Goal: Information Seeking & Learning: Find specific page/section

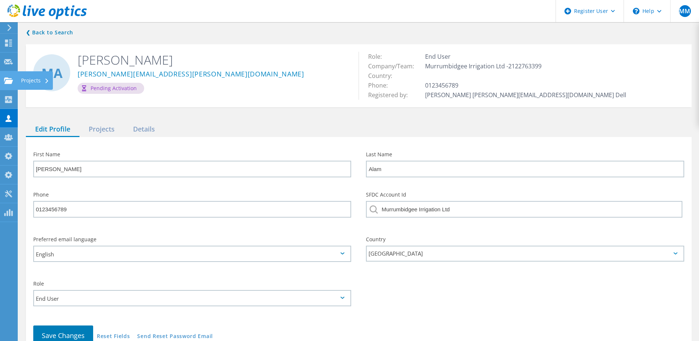
click at [8, 81] on use at bounding box center [8, 80] width 9 height 6
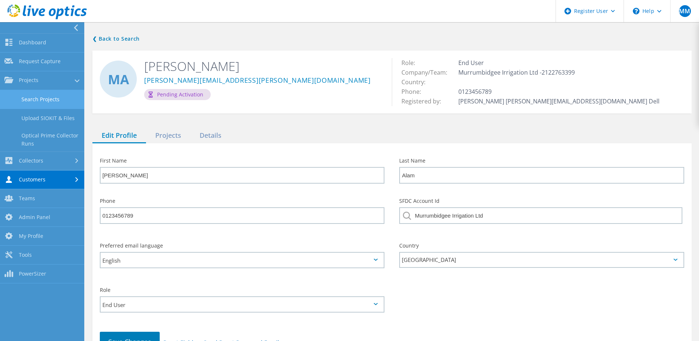
click at [37, 102] on link "Search Projects" at bounding box center [42, 99] width 84 height 19
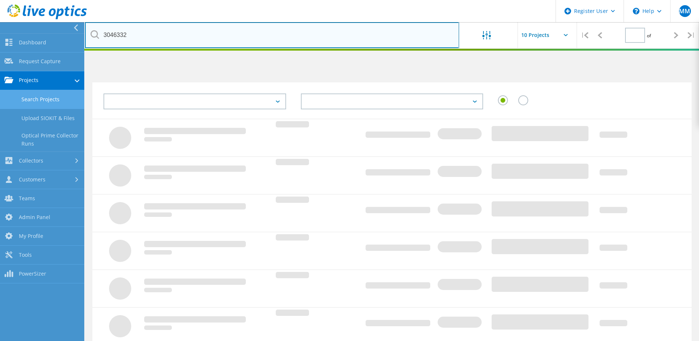
click at [228, 42] on input "3046332" at bounding box center [272, 35] width 374 height 26
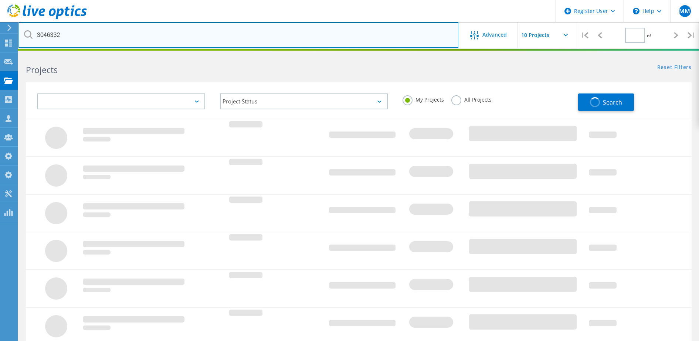
type input "1"
click at [228, 42] on input "3046332" at bounding box center [238, 35] width 441 height 26
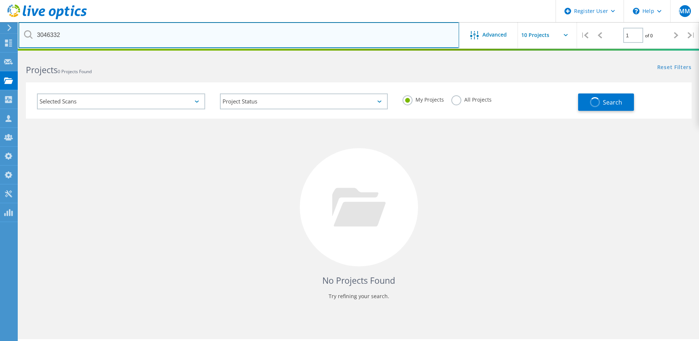
click at [228, 42] on input "3046332" at bounding box center [238, 35] width 441 height 26
paste input "39711"
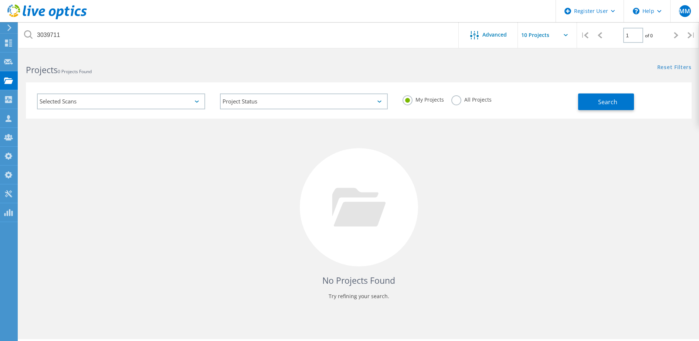
drag, startPoint x: 465, startPoint y: 100, endPoint x: 461, endPoint y: 100, distance: 4.1
click at [464, 100] on label "All Projects" at bounding box center [471, 98] width 40 height 7
click at [0, 0] on input "All Projects" at bounding box center [0, 0] width 0 height 0
click at [600, 108] on button "Search" at bounding box center [606, 102] width 56 height 17
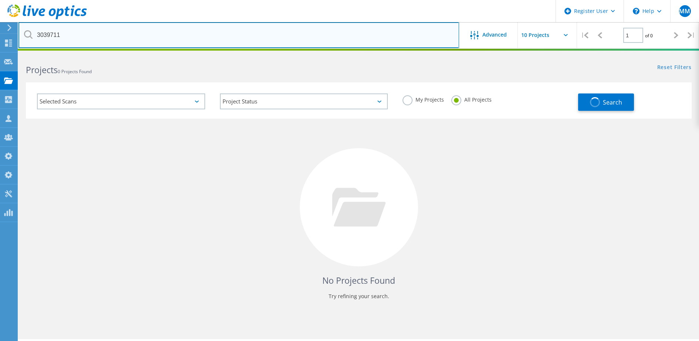
click at [73, 40] on input "3039711" at bounding box center [238, 35] width 441 height 26
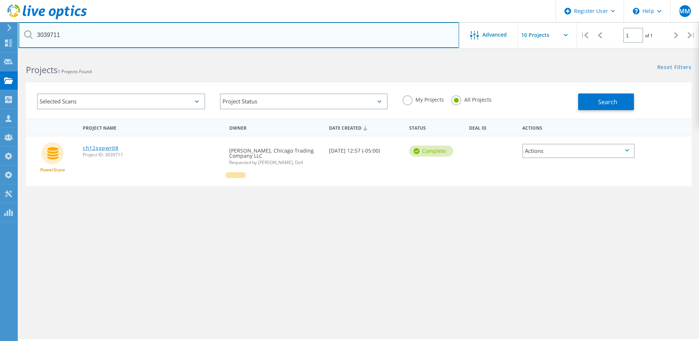
type input "3039711"
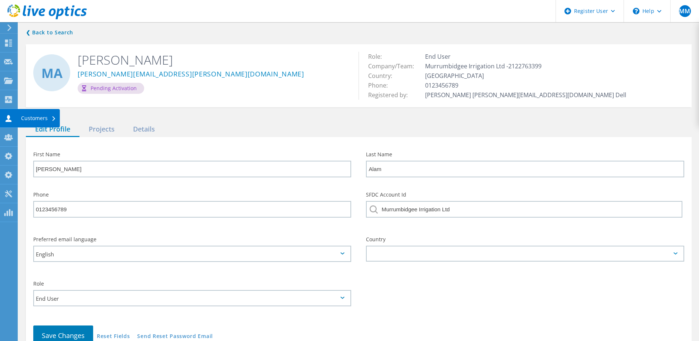
click at [11, 119] on icon at bounding box center [8, 118] width 9 height 7
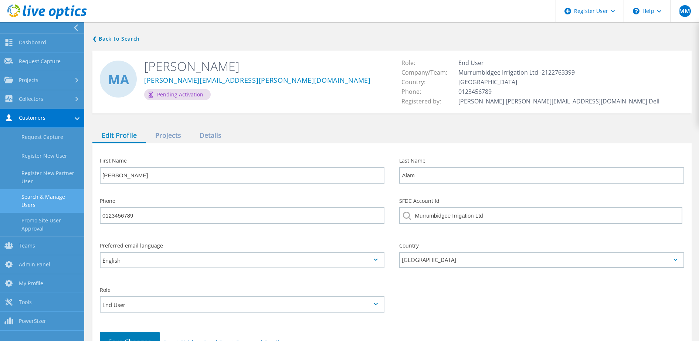
click at [54, 196] on link "Search & Manage Users" at bounding box center [42, 201] width 84 height 24
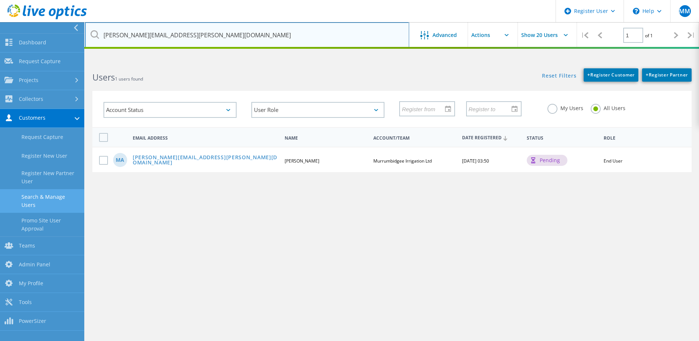
click at [225, 35] on input "mohammad.alam@mirrigation.com.au" at bounding box center [247, 35] width 324 height 26
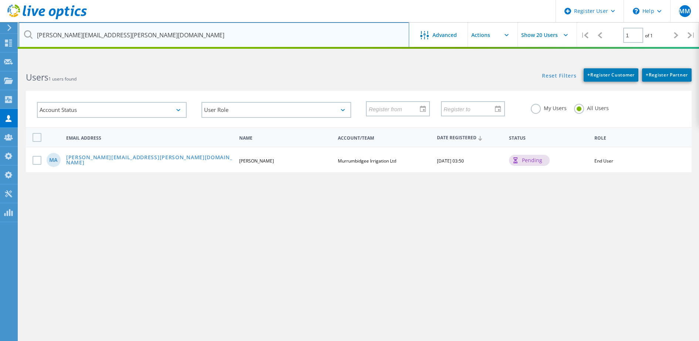
click at [225, 35] on input "mohammad.alam@mirrigation.com.au" at bounding box center [213, 35] width 391 height 26
paste input "jkoor.c@ksu.edu.sa"
click at [237, 44] on input "jkoor.c@ksu.edu.sa" at bounding box center [213, 35] width 391 height 26
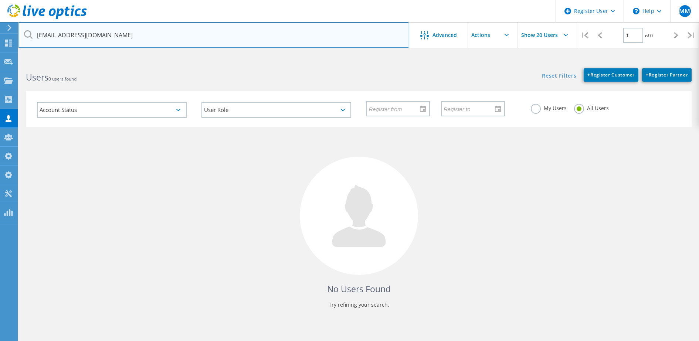
drag, startPoint x: 57, startPoint y: 37, endPoint x: 54, endPoint y: 40, distance: 4.2
click at [30, 35] on div "jkoor.c@ksu.edu.sa" at bounding box center [213, 35] width 390 height 26
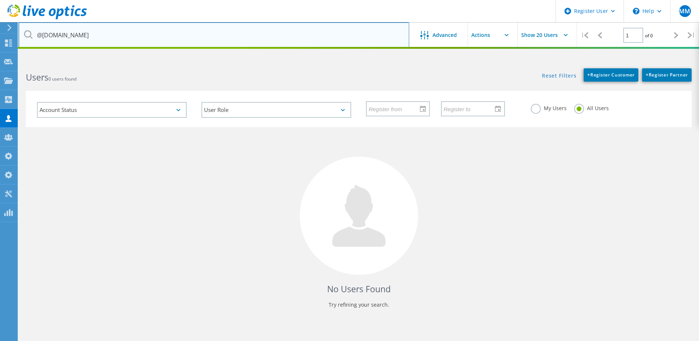
click at [100, 37] on input "@ksu.edu.sa" at bounding box center [213, 35] width 391 height 26
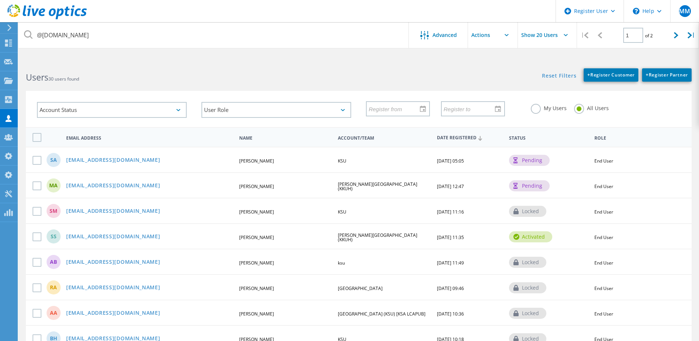
click at [466, 136] on span "Date Registered" at bounding box center [470, 138] width 66 height 5
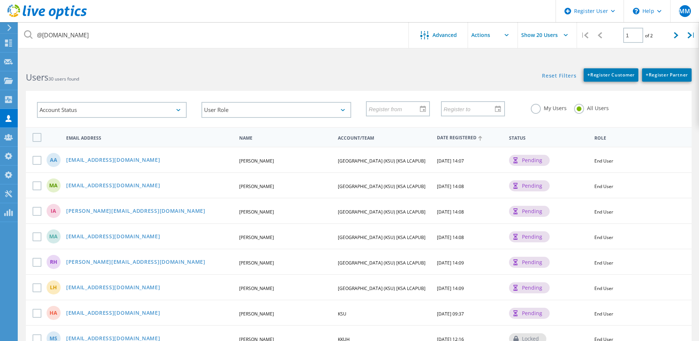
click at [462, 136] on span "Date Registered" at bounding box center [470, 138] width 66 height 5
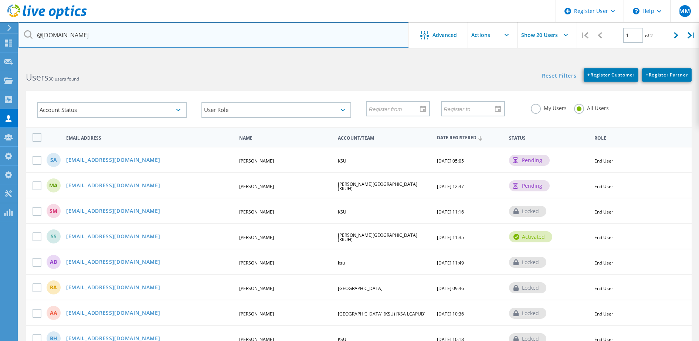
click at [98, 39] on input "@ksu.edu.sa" at bounding box center [213, 35] width 391 height 26
paste input "jkoor.c"
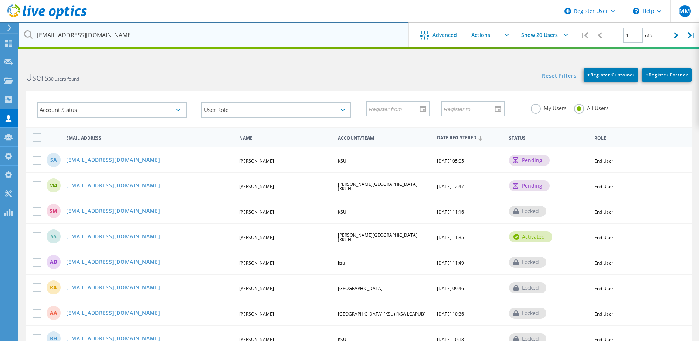
type input "jkoor.c@ksu.edu.sa"
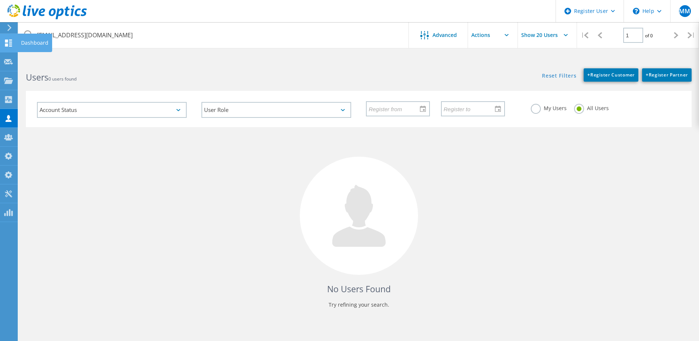
click at [4, 41] on icon at bounding box center [8, 43] width 9 height 7
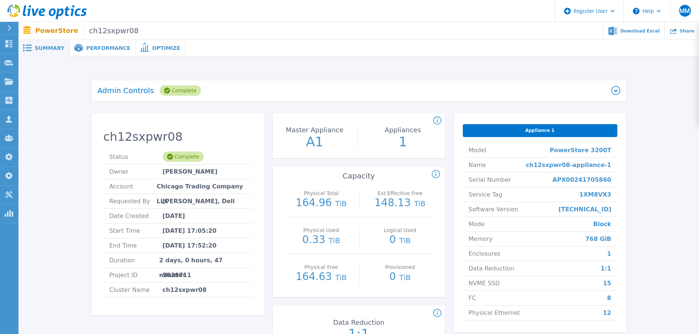
click at [100, 43] on div "Performance" at bounding box center [103, 48] width 66 height 17
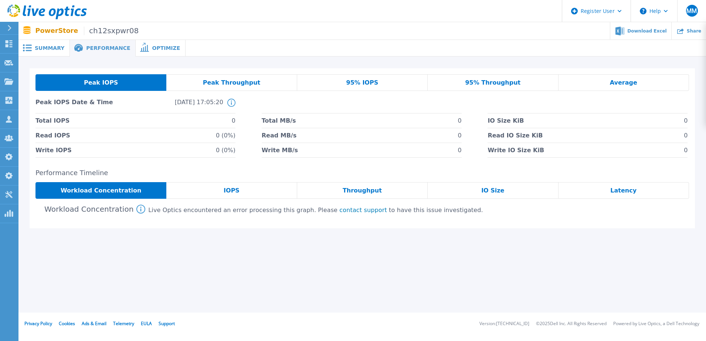
click at [233, 195] on div "IOPS" at bounding box center [231, 190] width 130 height 17
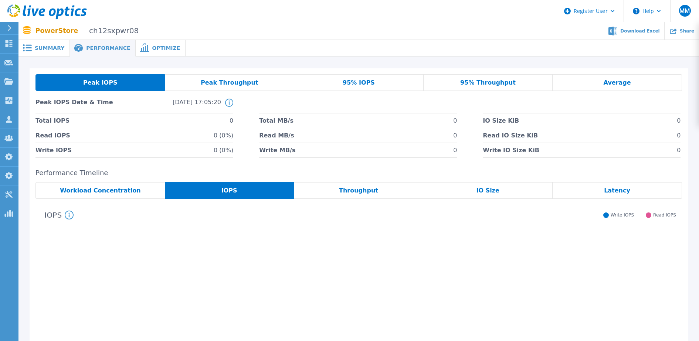
click at [122, 191] on span "Workload Concentration" at bounding box center [100, 191] width 81 height 6
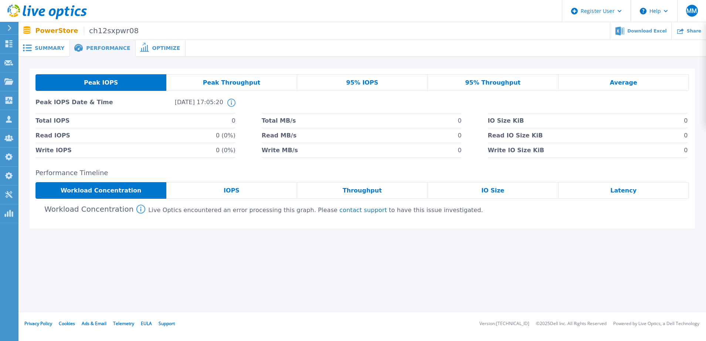
click at [343, 194] on div "Throughput" at bounding box center [362, 190] width 130 height 17
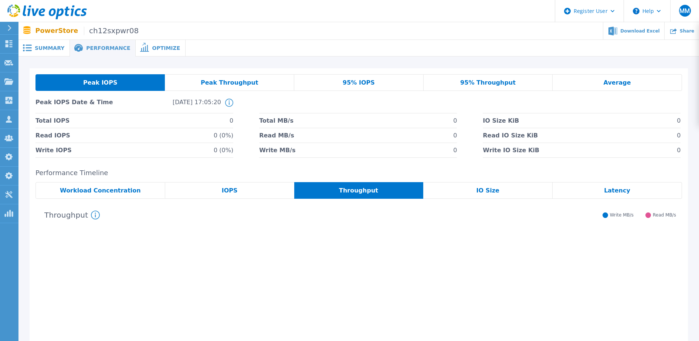
click at [201, 82] on div "Peak Throughput" at bounding box center [229, 82] width 129 height 17
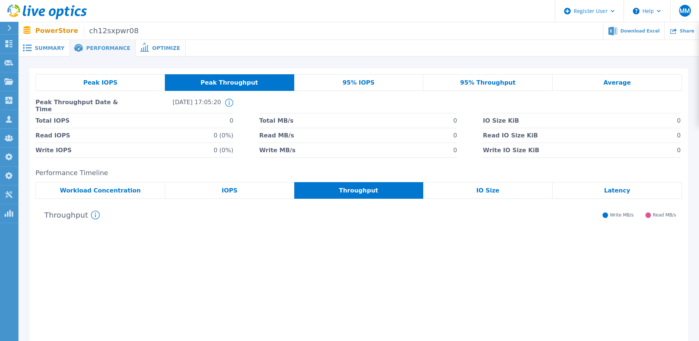
click at [118, 87] on div "Peak IOPS" at bounding box center [99, 82] width 129 height 17
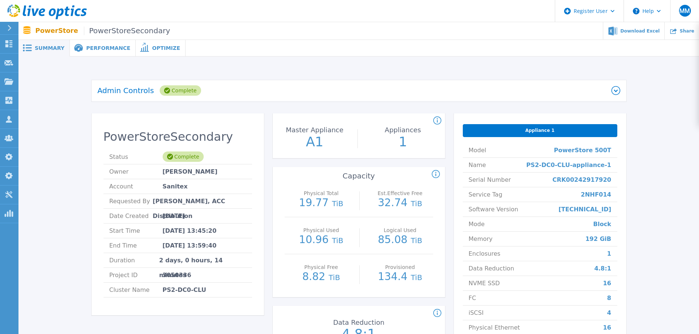
click at [90, 47] on span "Performance" at bounding box center [108, 47] width 44 height 5
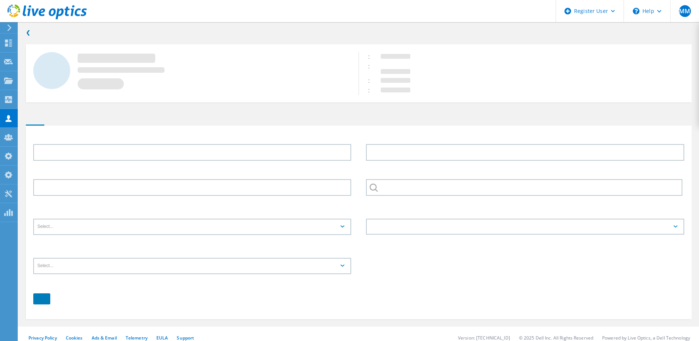
type input "Saad"
type input "Alnasser"
type input "KSU"
type input "End User"
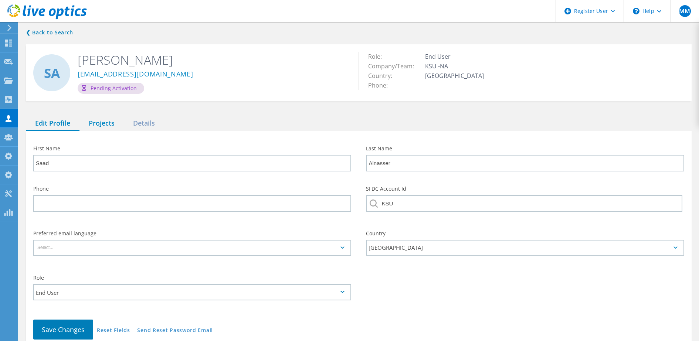
click at [102, 124] on div "Projects" at bounding box center [101, 123] width 44 height 15
